Goal: Transaction & Acquisition: Purchase product/service

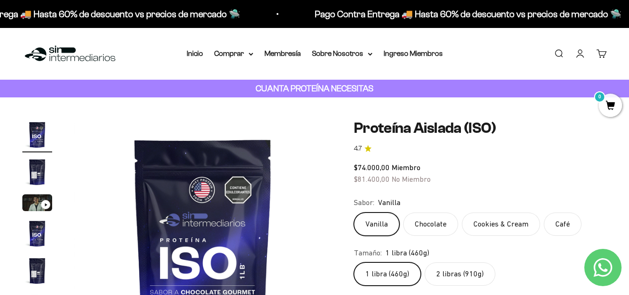
click at [82, 58] on img at bounding box center [69, 54] width 95 height 20
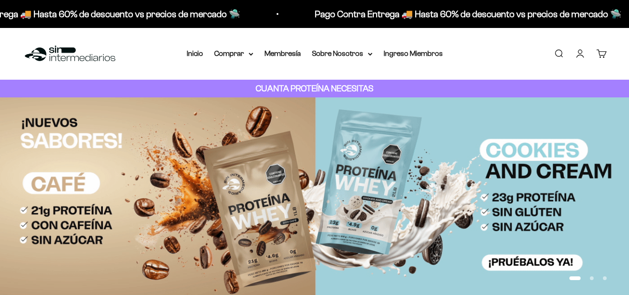
click at [554, 55] on link "Buscar" at bounding box center [559, 53] width 10 height 10
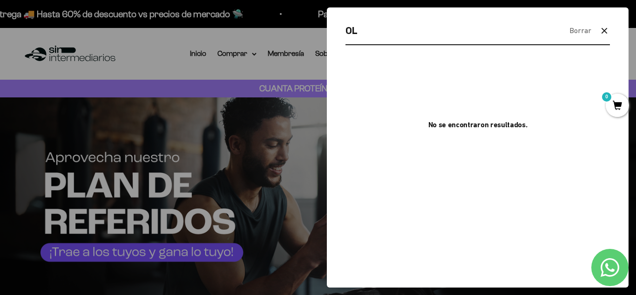
type input "O"
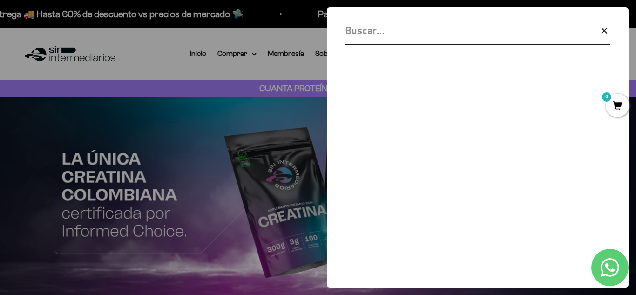
type input "V"
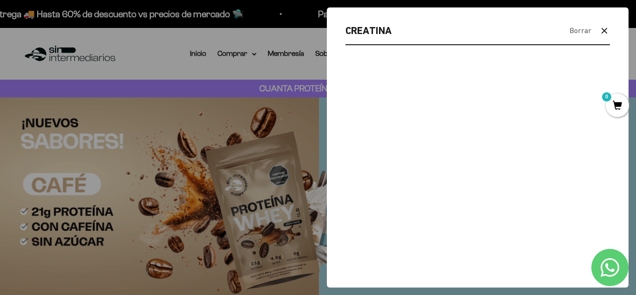
type input "CREATINA"
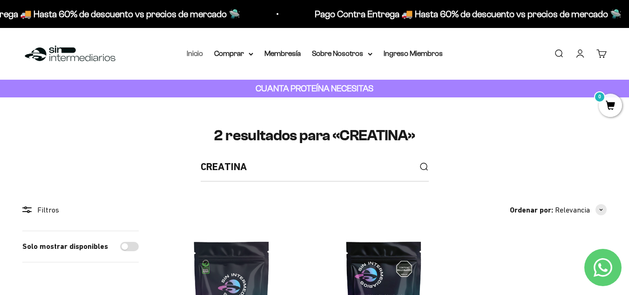
click at [198, 55] on link "Inicio" at bounding box center [195, 53] width 16 height 8
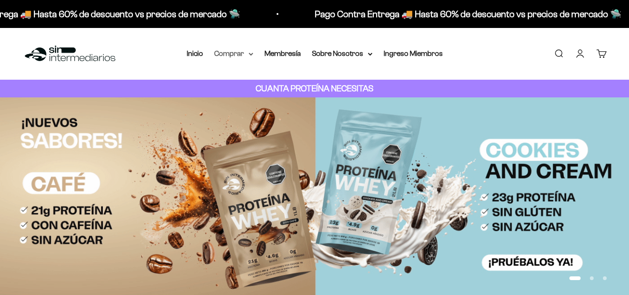
click at [245, 57] on summary "Comprar" at bounding box center [233, 54] width 39 height 12
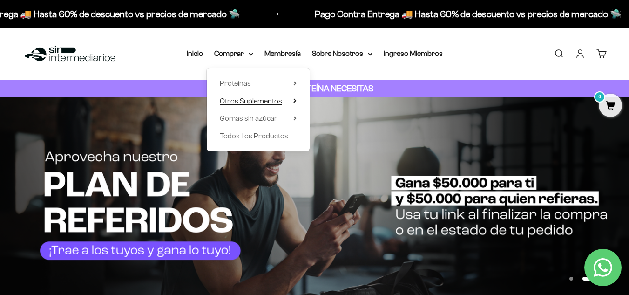
click at [282, 101] on span "Otros Suplementos" at bounding box center [251, 101] width 62 height 12
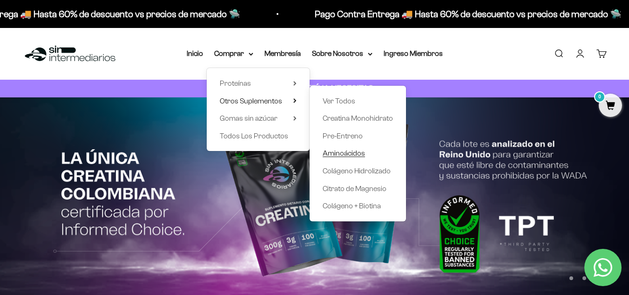
click at [354, 153] on span "Aminoácidos" at bounding box center [344, 153] width 42 height 8
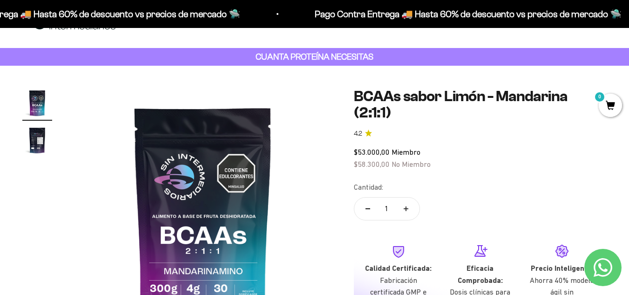
scroll to position [12, 0]
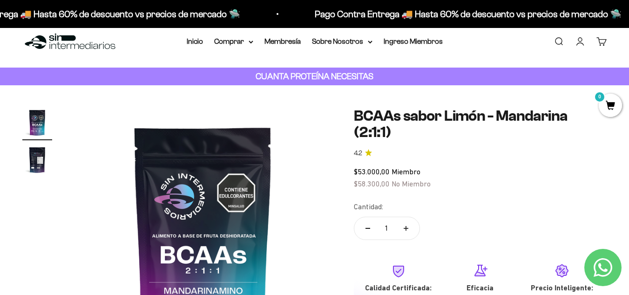
click at [581, 38] on link "Iniciar sesión" at bounding box center [580, 41] width 10 height 10
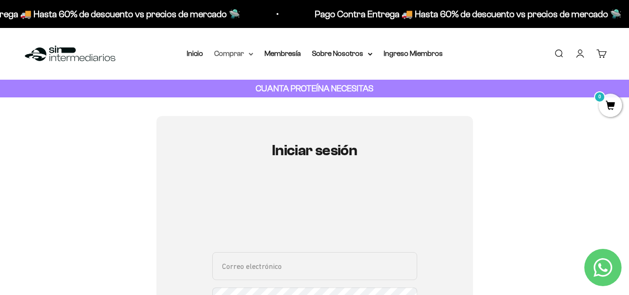
click at [248, 50] on summary "Comprar" at bounding box center [233, 54] width 39 height 12
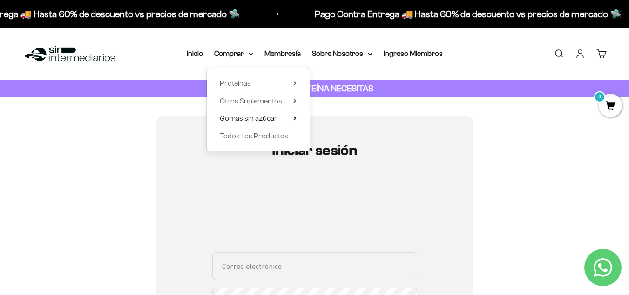
click at [265, 121] on span "Gomas sin azúcar" at bounding box center [249, 118] width 58 height 8
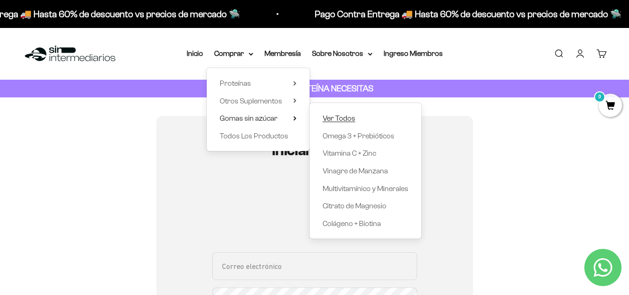
click at [349, 117] on span "Ver Todos" at bounding box center [339, 118] width 33 height 8
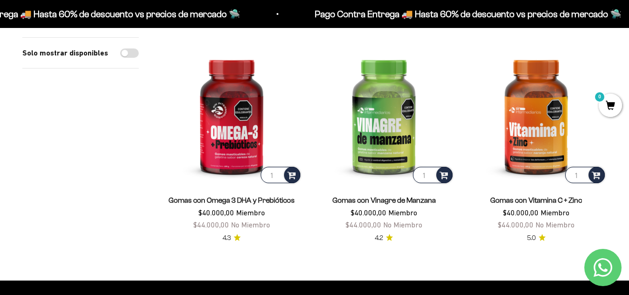
scroll to position [331, 0]
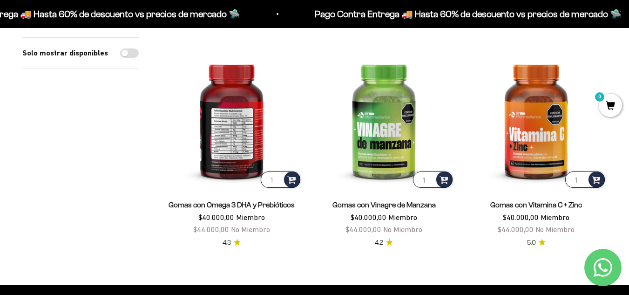
click at [225, 126] on img at bounding box center [231, 118] width 141 height 141
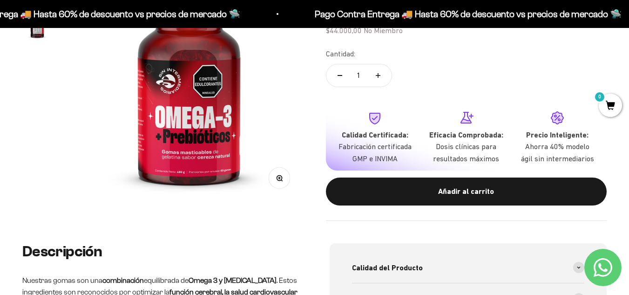
scroll to position [150, 0]
